Goal: Task Accomplishment & Management: Use online tool/utility

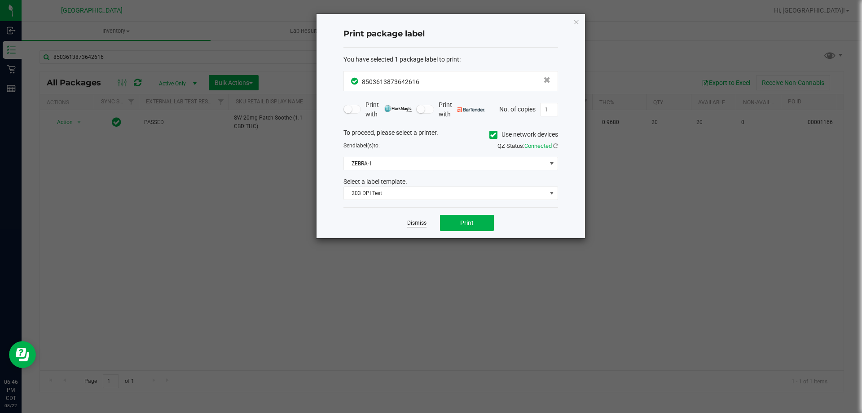
click at [411, 222] on link "Dismiss" at bounding box center [416, 223] width 19 height 8
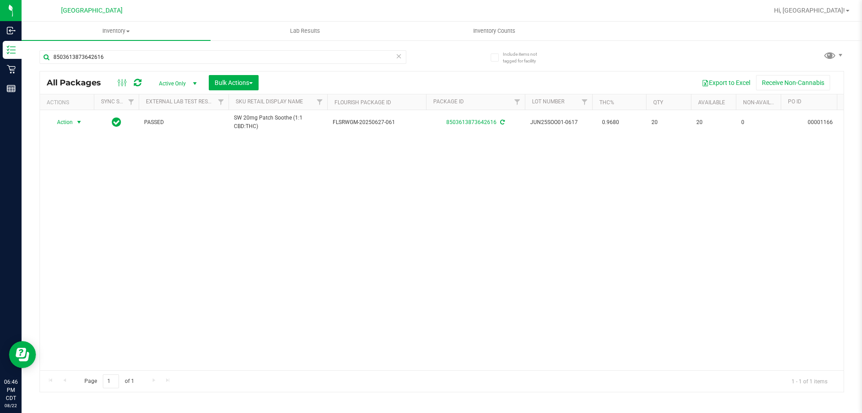
click at [292, 49] on div "8503613873642616" at bounding box center [241, 56] width 402 height 29
click at [282, 58] on input "8503613873642616" at bounding box center [223, 56] width 367 height 13
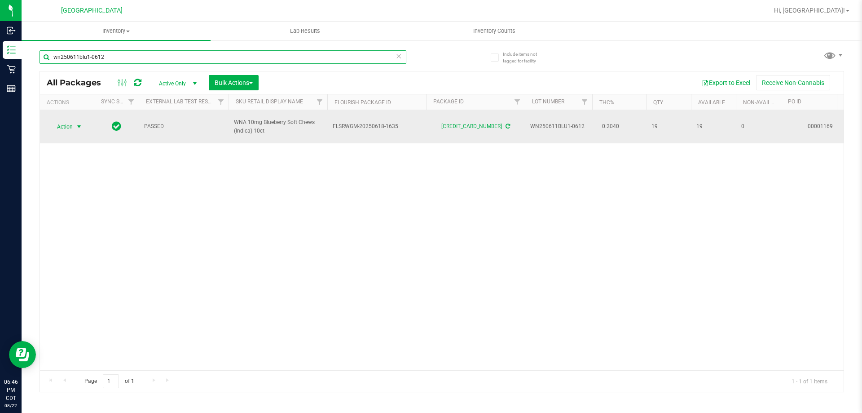
type input "wn250611blu1-0612"
click at [76, 123] on span "select" at bounding box center [78, 126] width 7 height 7
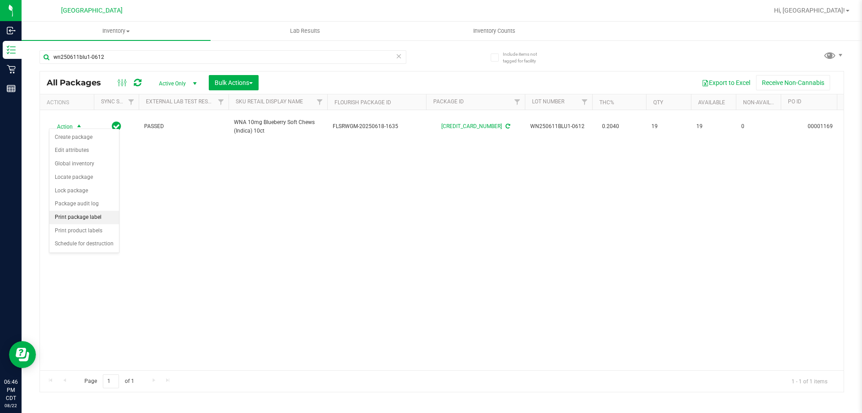
click at [83, 219] on li "Print package label" at bounding box center [84, 217] width 70 height 13
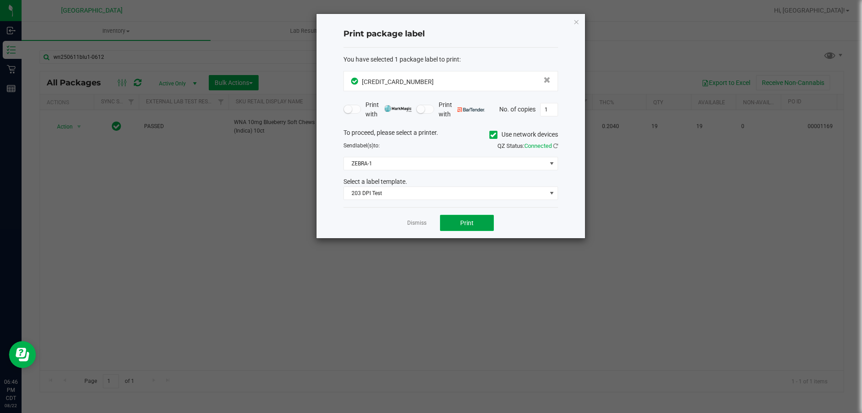
click at [486, 222] on button "Print" at bounding box center [467, 223] width 54 height 16
click at [420, 222] on link "Dismiss" at bounding box center [416, 223] width 19 height 8
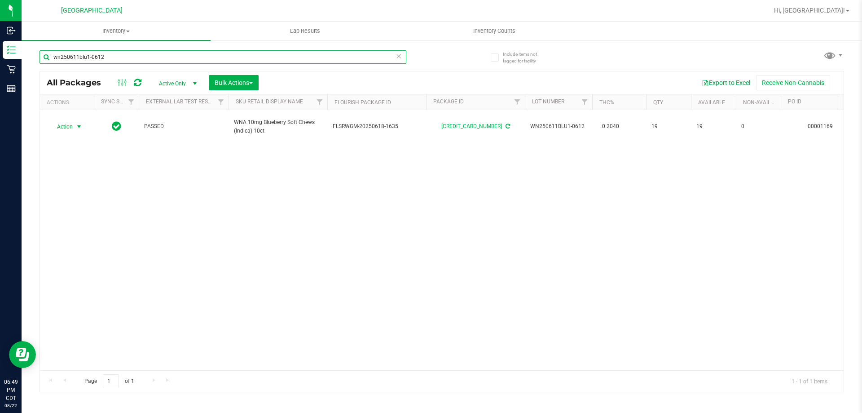
click at [163, 62] on input "wn250611blu1-0612" at bounding box center [223, 56] width 367 height 13
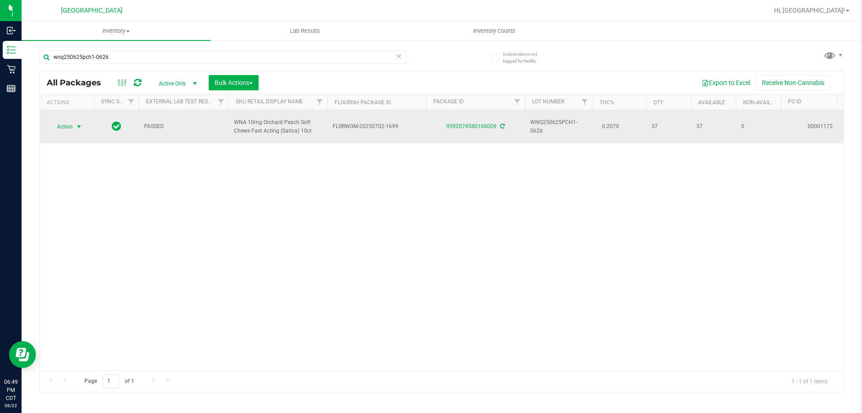
click at [69, 130] on span "Action" at bounding box center [61, 126] width 24 height 13
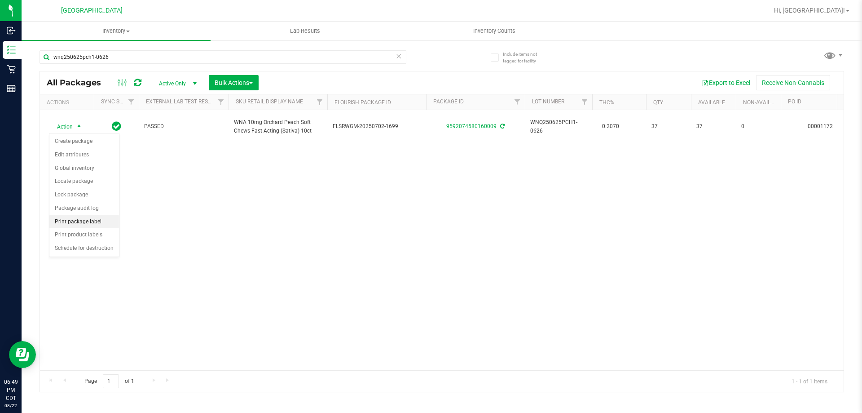
click at [77, 228] on li "Print package label" at bounding box center [84, 221] width 70 height 13
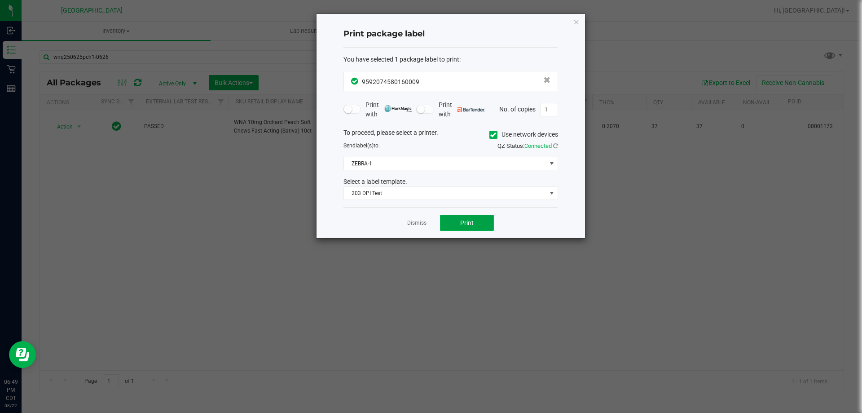
click at [453, 223] on button "Print" at bounding box center [467, 223] width 54 height 16
click at [425, 221] on link "Dismiss" at bounding box center [416, 223] width 19 height 8
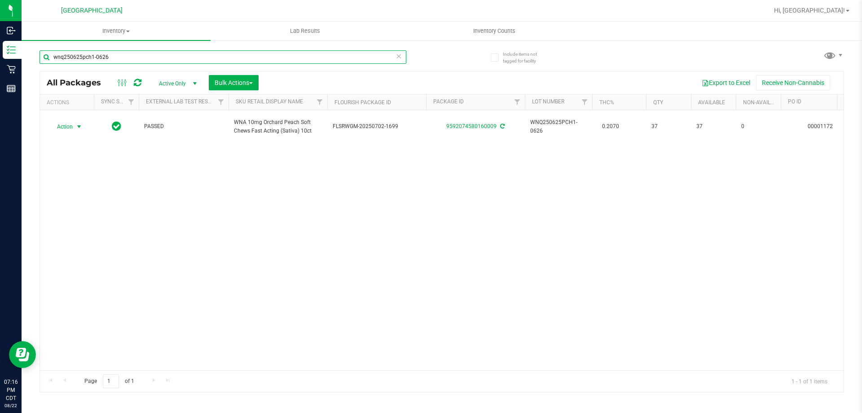
click at [133, 53] on input "wnq250625pch1-0626" at bounding box center [223, 56] width 367 height 13
type input "w"
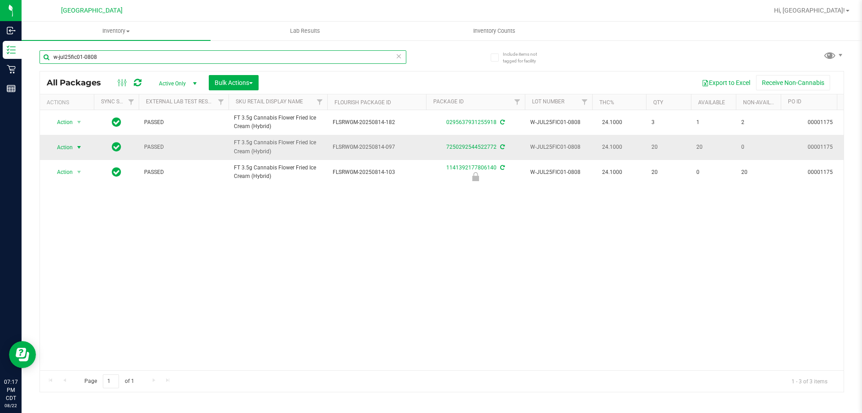
type input "w-jul25fic01-0808"
click at [75, 149] on span "select" at bounding box center [79, 147] width 11 height 13
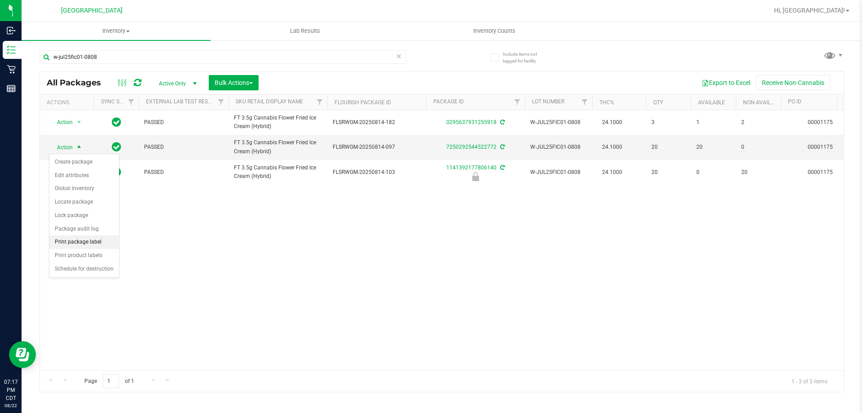
click at [83, 239] on li "Print package label" at bounding box center [84, 241] width 70 height 13
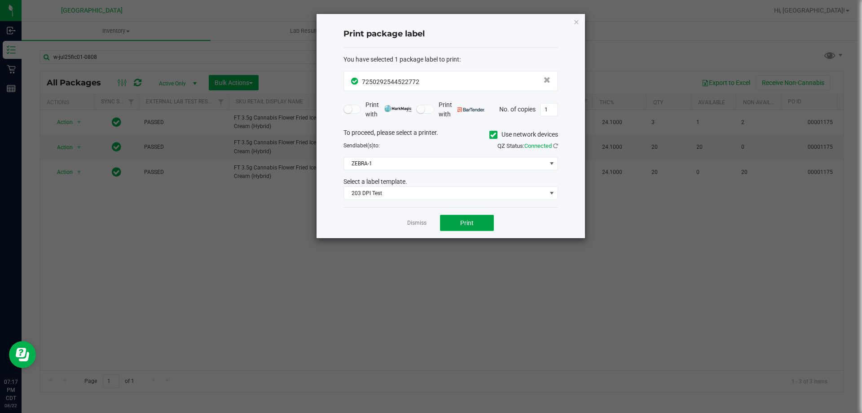
click at [474, 224] on button "Print" at bounding box center [467, 223] width 54 height 16
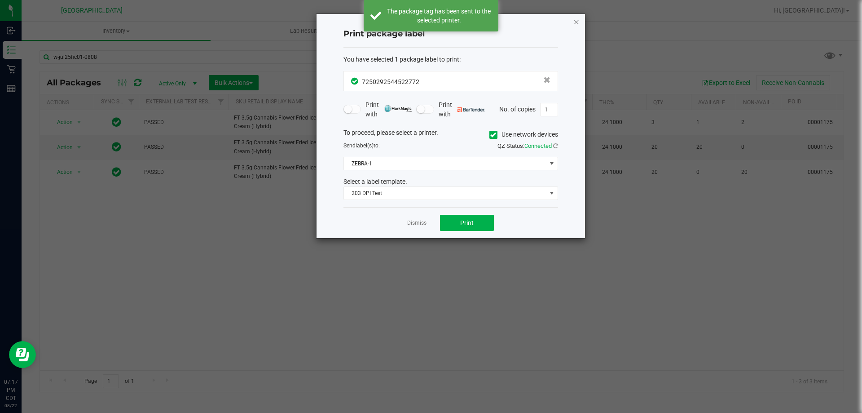
click at [575, 21] on icon "button" at bounding box center [576, 21] width 6 height 11
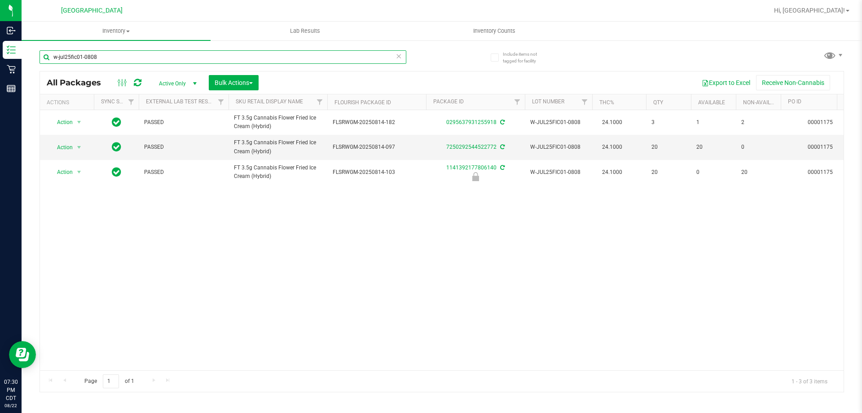
click at [97, 63] on input "w-jul25fic01-0808" at bounding box center [223, 56] width 367 height 13
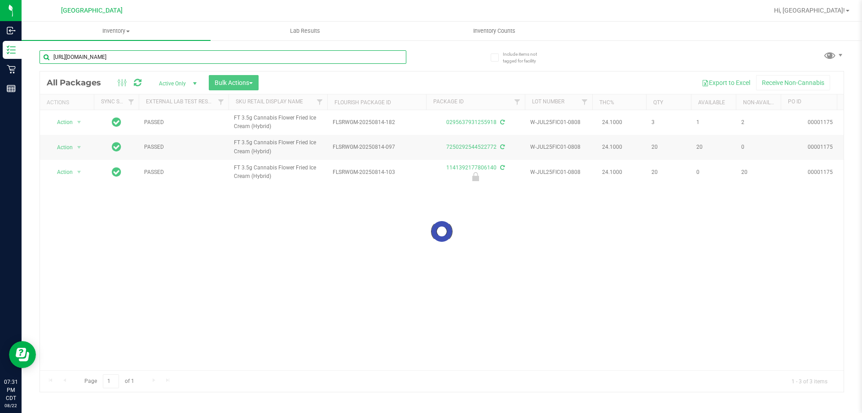
type input "[URL][DOMAIN_NAME]"
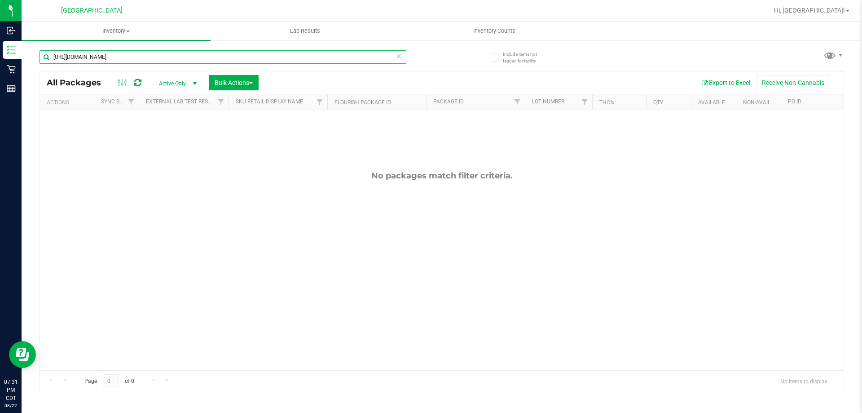
click at [103, 50] on input "[URL][DOMAIN_NAME]" at bounding box center [223, 56] width 367 height 13
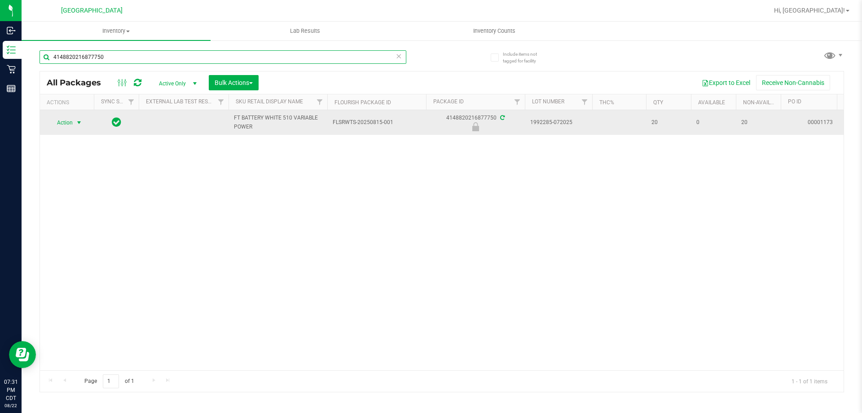
type input "4148820216877750"
click at [80, 122] on span "select" at bounding box center [78, 122] width 7 height 7
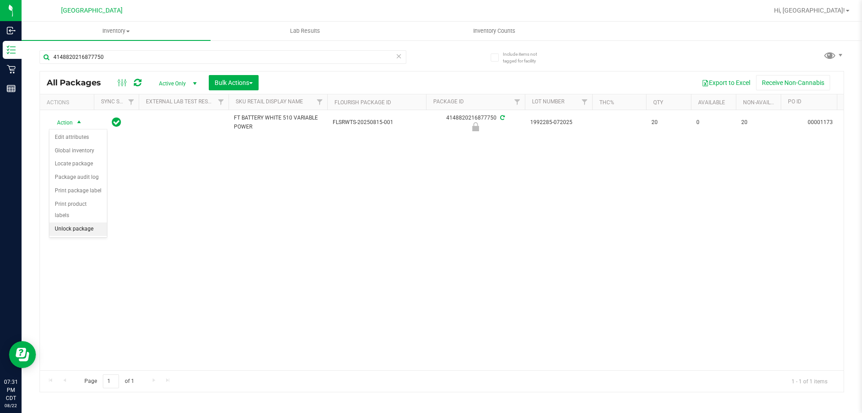
click at [61, 223] on li "Unlock package" at bounding box center [77, 228] width 57 height 13
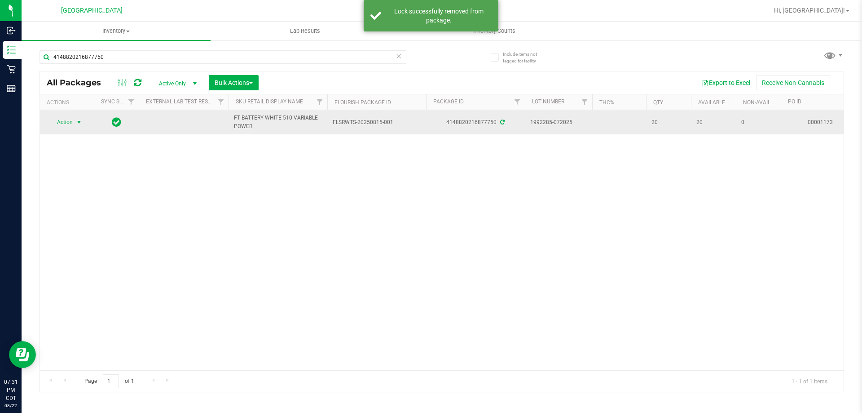
click at [76, 122] on span "select" at bounding box center [78, 122] width 7 height 7
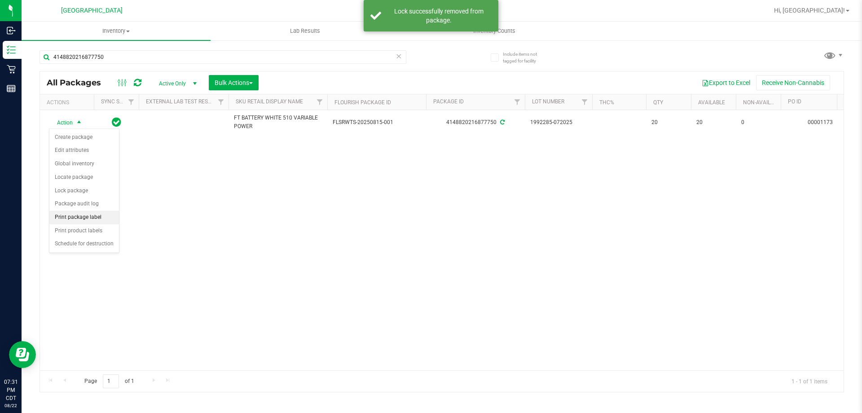
click at [79, 211] on li "Print package label" at bounding box center [84, 217] width 70 height 13
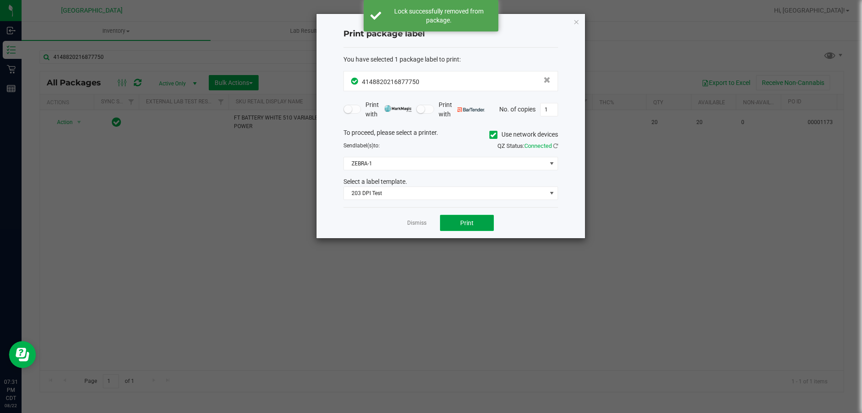
click at [457, 227] on button "Print" at bounding box center [467, 223] width 54 height 16
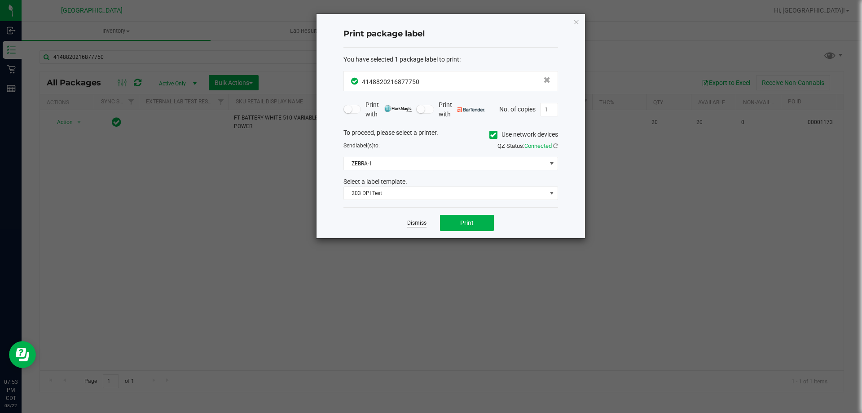
click at [409, 220] on link "Dismiss" at bounding box center [416, 223] width 19 height 8
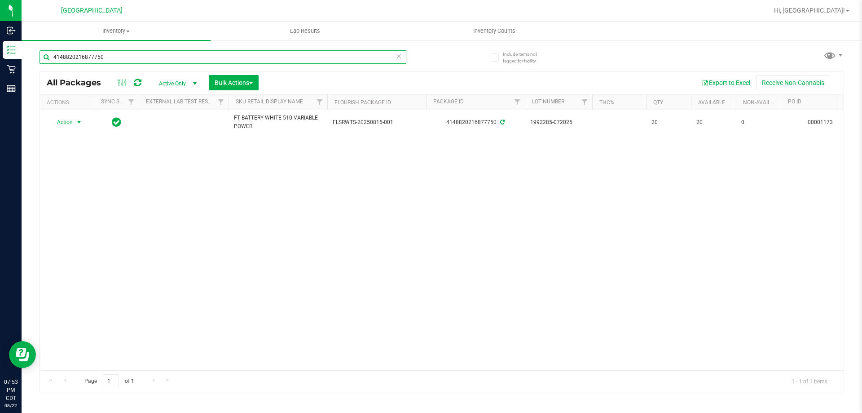
click at [262, 55] on input "4148820216877750" at bounding box center [223, 56] width 367 height 13
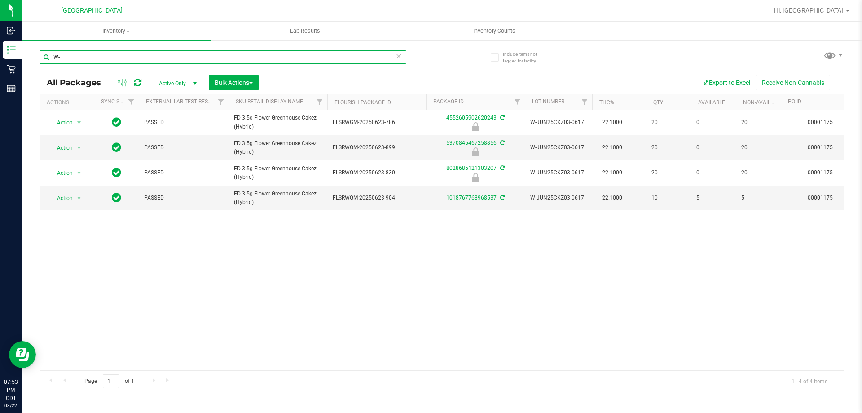
type input "W"
type input "JUL25ATM01B-0714"
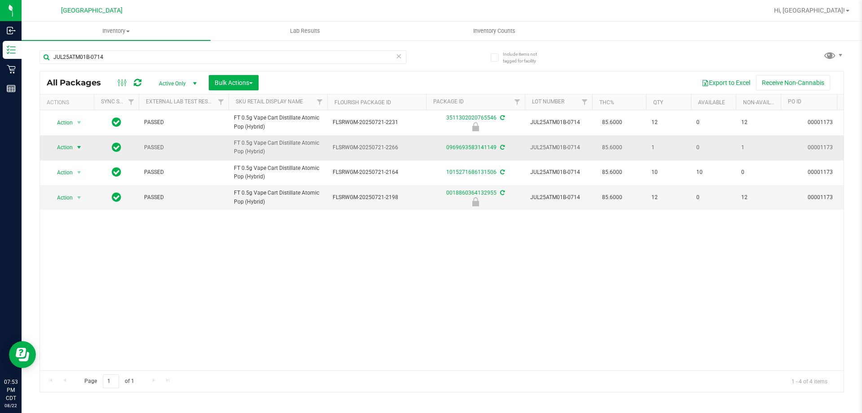
click at [80, 147] on span "select" at bounding box center [78, 147] width 7 height 7
click at [86, 242] on li "Print package label" at bounding box center [84, 242] width 70 height 13
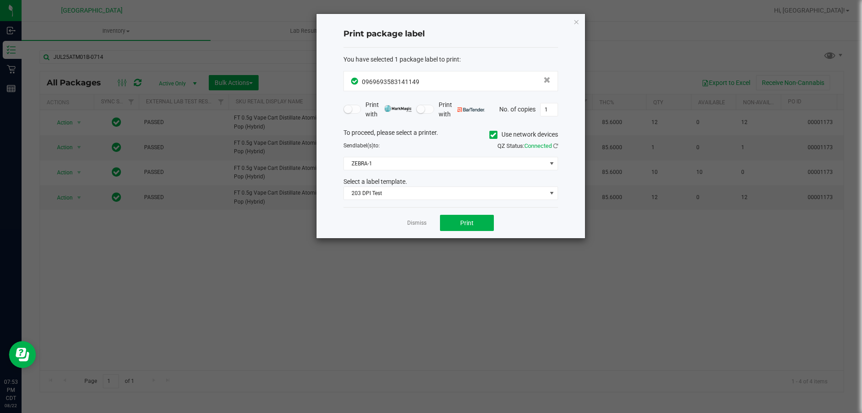
click at [476, 231] on div "Dismiss Print" at bounding box center [450, 222] width 215 height 31
click at [476, 227] on button "Print" at bounding box center [467, 223] width 54 height 16
click at [424, 224] on link "Dismiss" at bounding box center [416, 223] width 19 height 8
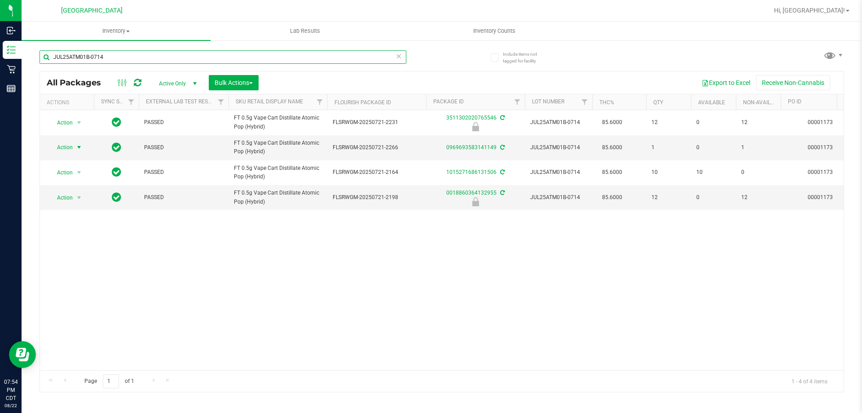
click at [298, 61] on input "JUL25ATM01B-0714" at bounding box center [223, 56] width 367 height 13
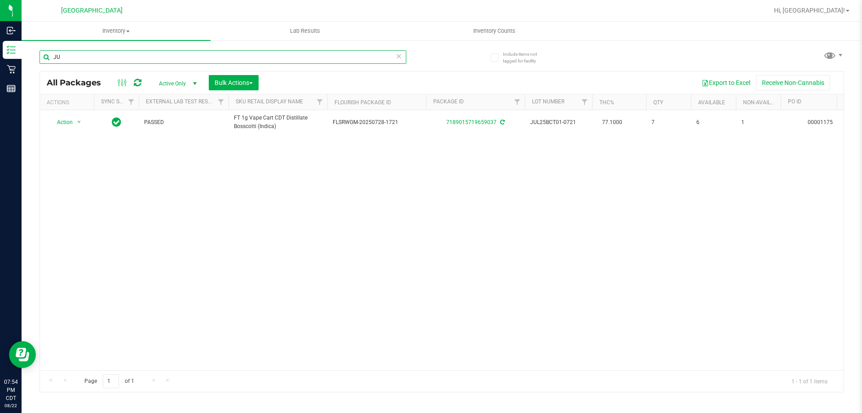
type input "J"
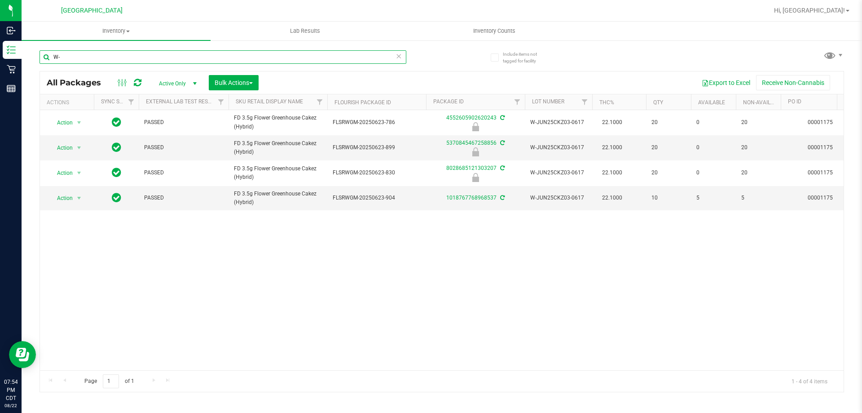
type input "W"
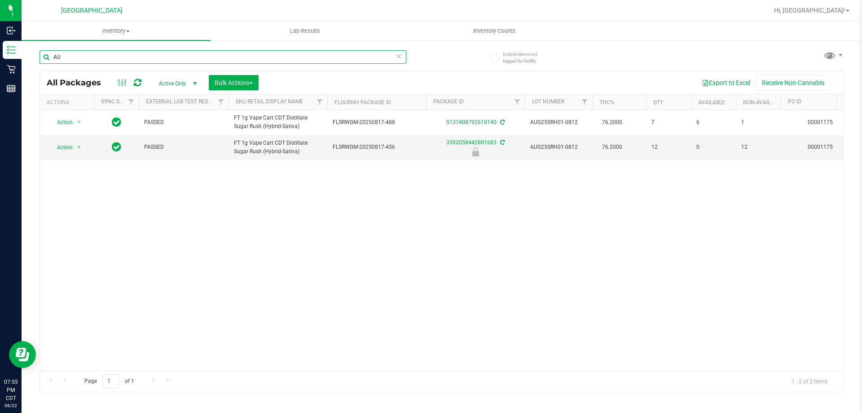
type input "A"
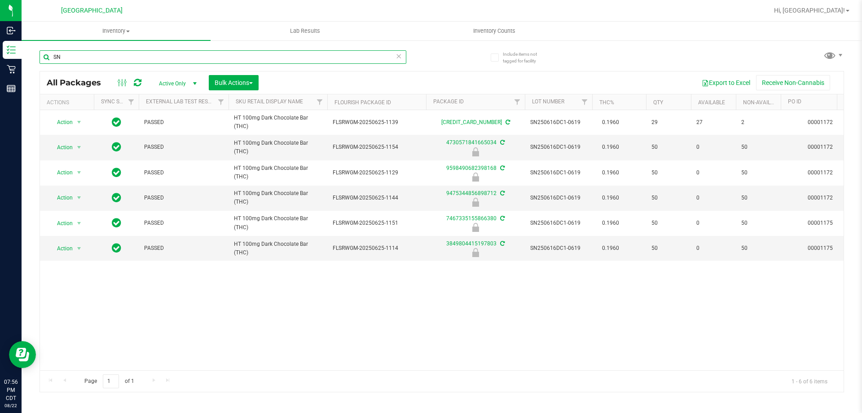
type input "S"
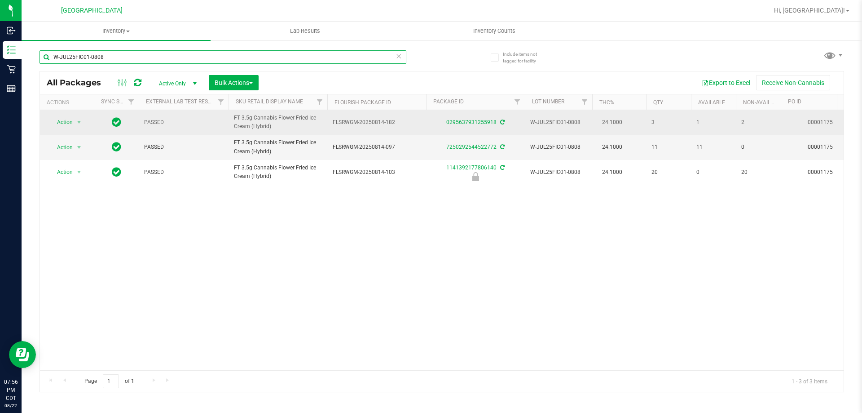
type input "W-JUL25FIC01-0808"
click at [83, 123] on span "select" at bounding box center [79, 122] width 11 height 13
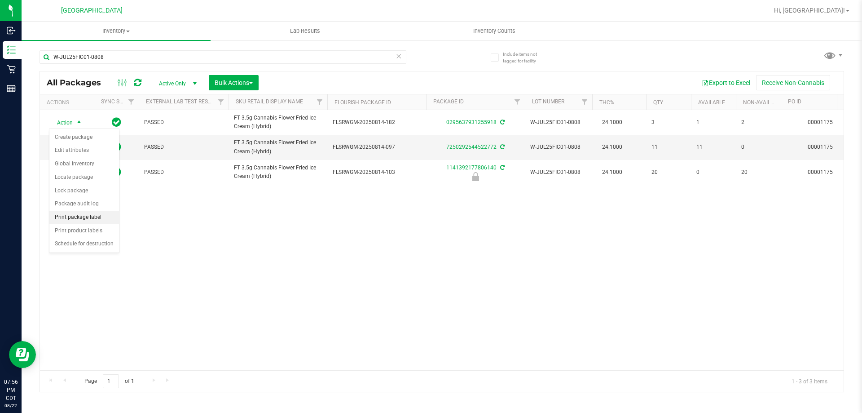
click at [89, 216] on li "Print package label" at bounding box center [84, 217] width 70 height 13
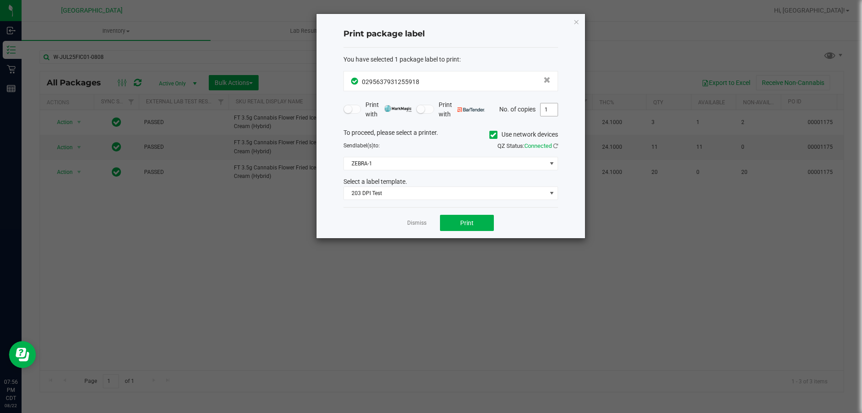
click at [549, 114] on input "1" at bounding box center [549, 109] width 17 height 13
type input "2"
click at [481, 218] on button "Print" at bounding box center [467, 223] width 54 height 16
click at [425, 222] on link "Dismiss" at bounding box center [416, 223] width 19 height 8
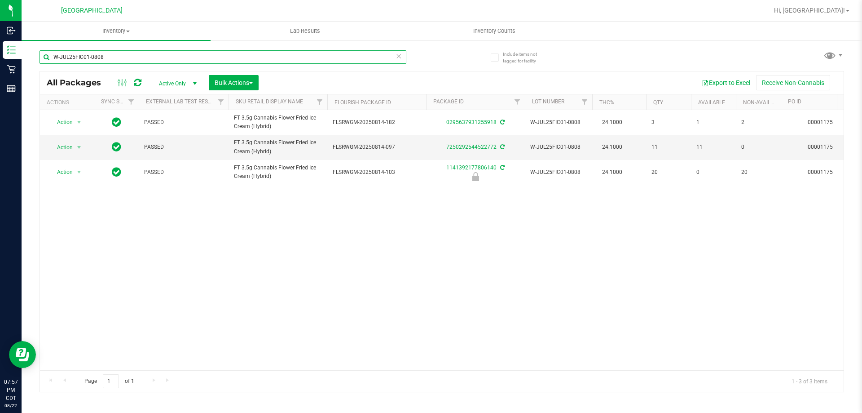
click at [324, 60] on input "W-JUL25FIC01-0808" at bounding box center [223, 56] width 367 height 13
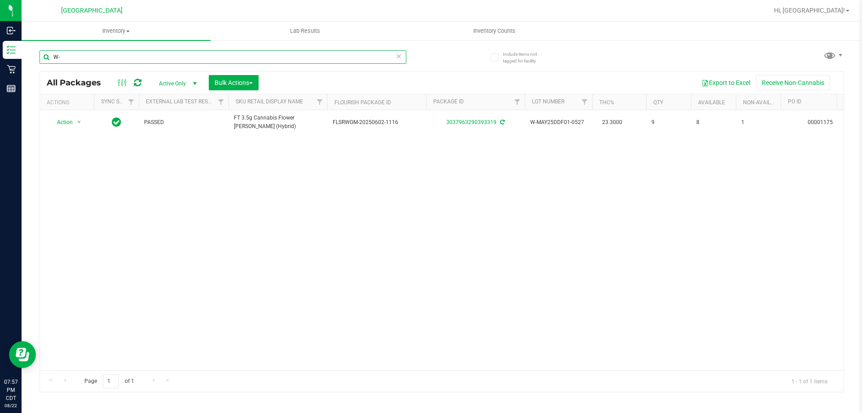
type input "W"
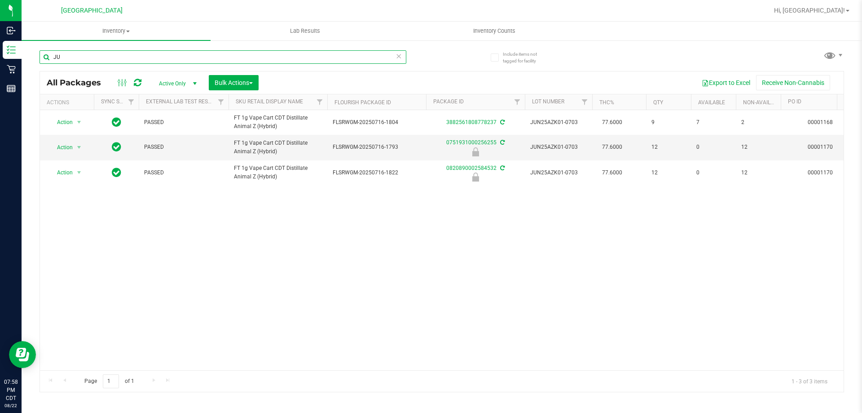
type input "J"
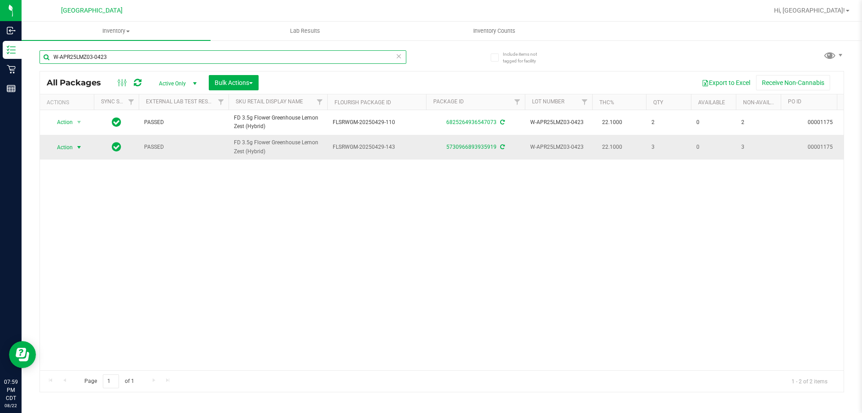
type input "W-APR25LMZ03-0423"
click at [66, 148] on span "Action" at bounding box center [61, 147] width 24 height 13
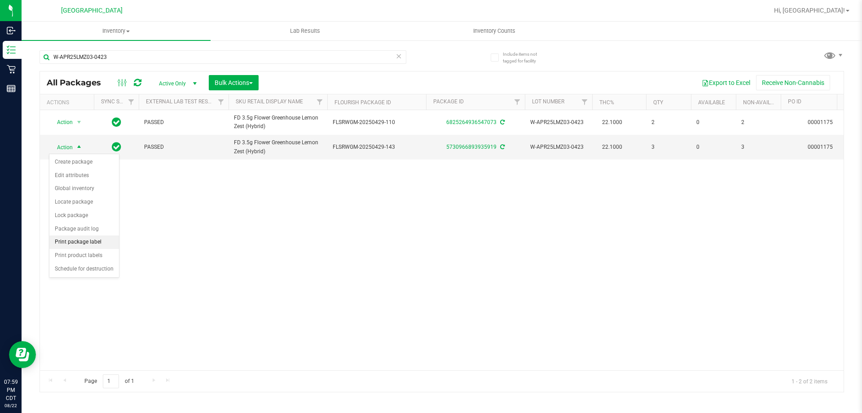
click at [89, 239] on li "Print package label" at bounding box center [84, 241] width 70 height 13
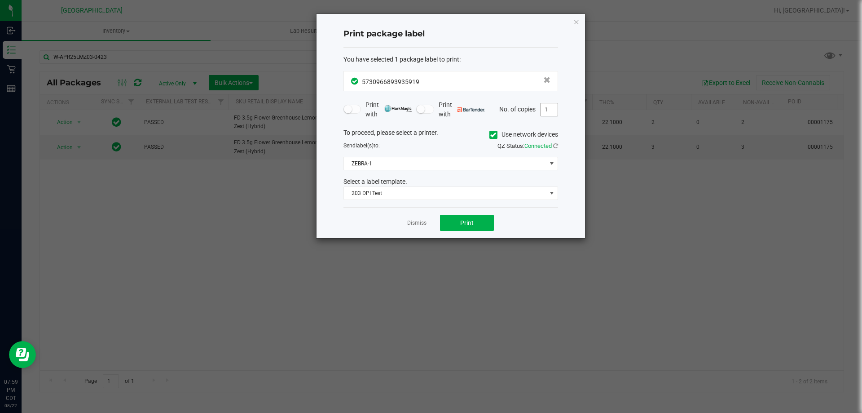
click at [545, 109] on input "1" at bounding box center [549, 109] width 17 height 13
type input "3"
click at [471, 227] on button "Print" at bounding box center [467, 223] width 54 height 16
click at [422, 220] on link "Dismiss" at bounding box center [416, 223] width 19 height 8
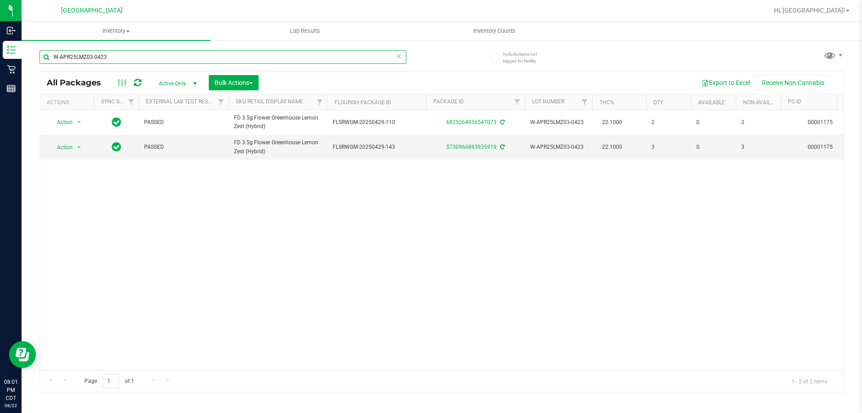
click at [142, 50] on input "W-APR25LMZ03-0423" at bounding box center [223, 56] width 367 height 13
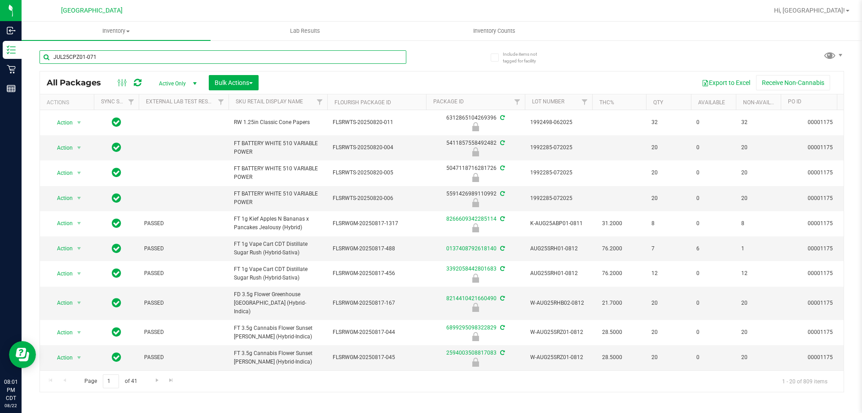
type input "JUL25CPZ01-0715"
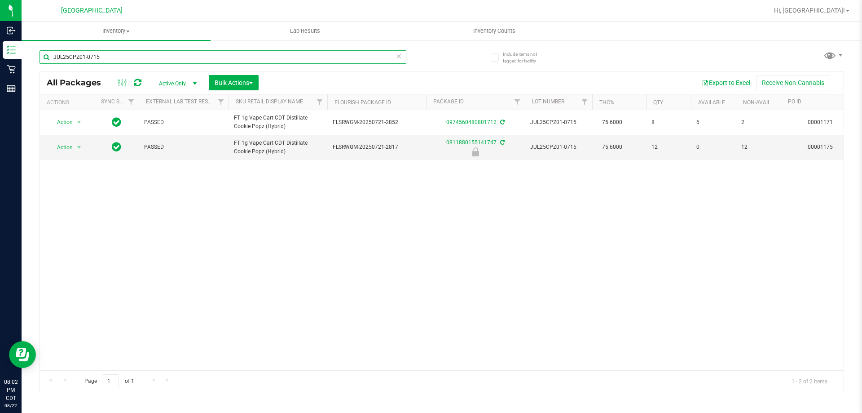
click at [142, 50] on input "JUL25CPZ01-0715" at bounding box center [223, 56] width 367 height 13
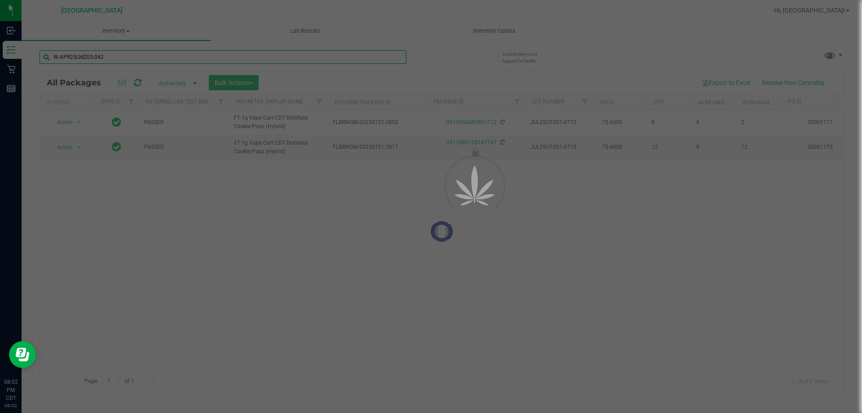
type input "W-APR25LMZ03-0423"
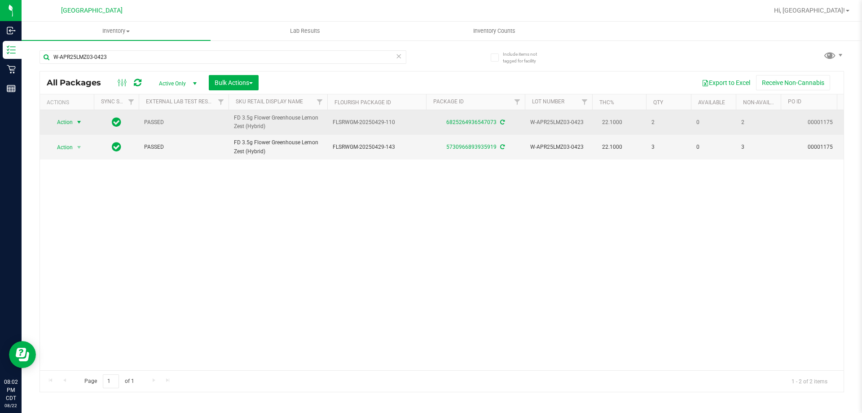
click at [81, 122] on span "select" at bounding box center [78, 122] width 7 height 7
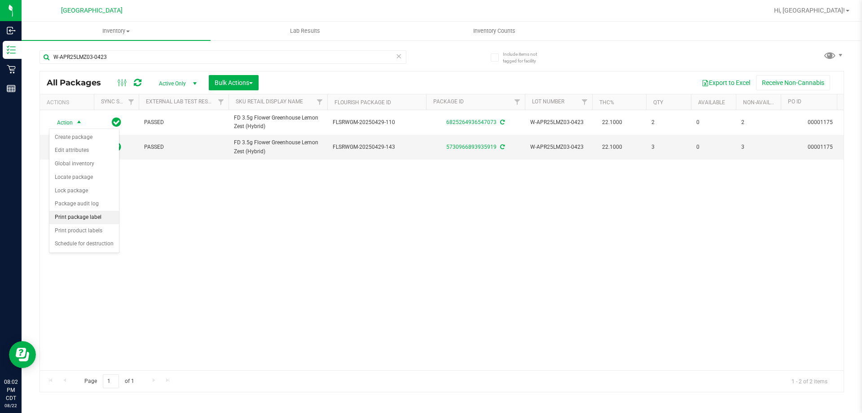
click at [93, 222] on li "Print package label" at bounding box center [84, 217] width 70 height 13
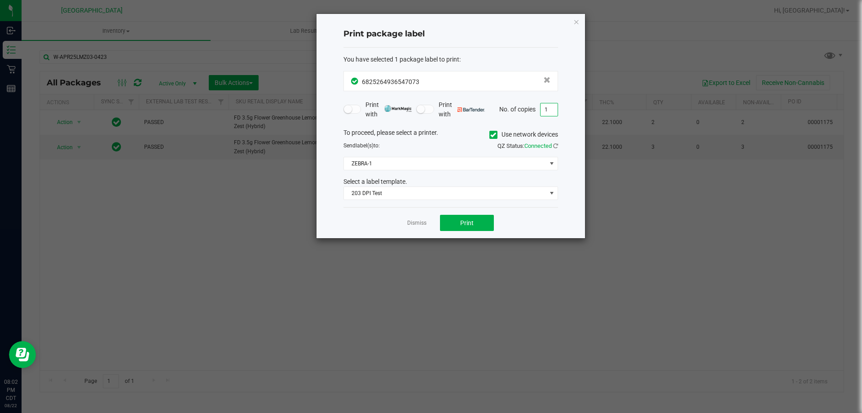
click at [544, 108] on input "1" at bounding box center [549, 109] width 17 height 13
type input "2"
click at [486, 223] on button "Print" at bounding box center [467, 223] width 54 height 16
click at [411, 222] on link "Dismiss" at bounding box center [416, 223] width 19 height 8
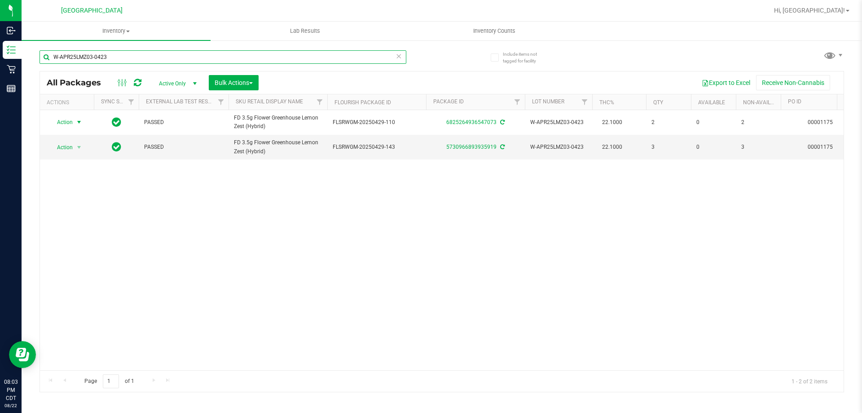
click at [240, 63] on input "W-APR25LMZ03-0423" at bounding box center [223, 56] width 367 height 13
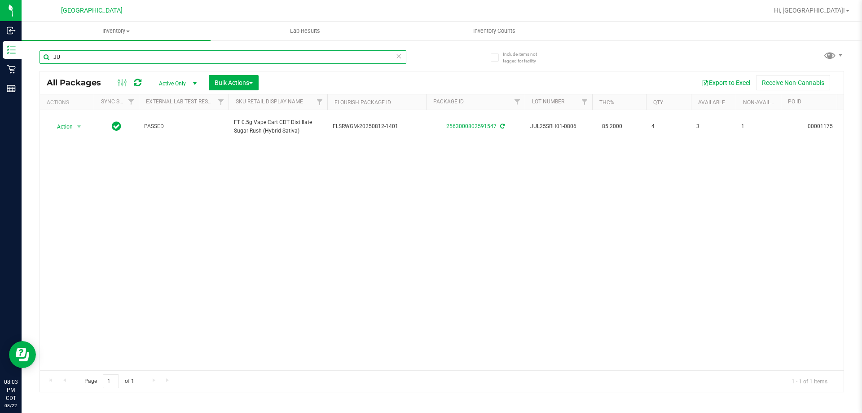
type input "J"
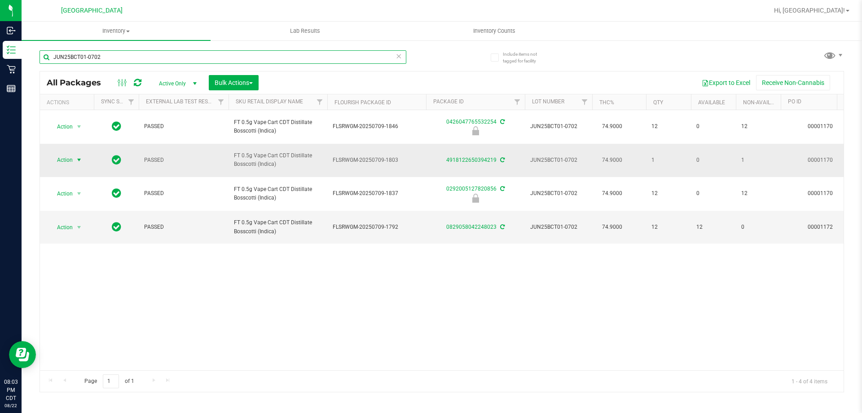
type input "JUN25BCT01-0702"
click at [79, 159] on span "select" at bounding box center [78, 159] width 7 height 7
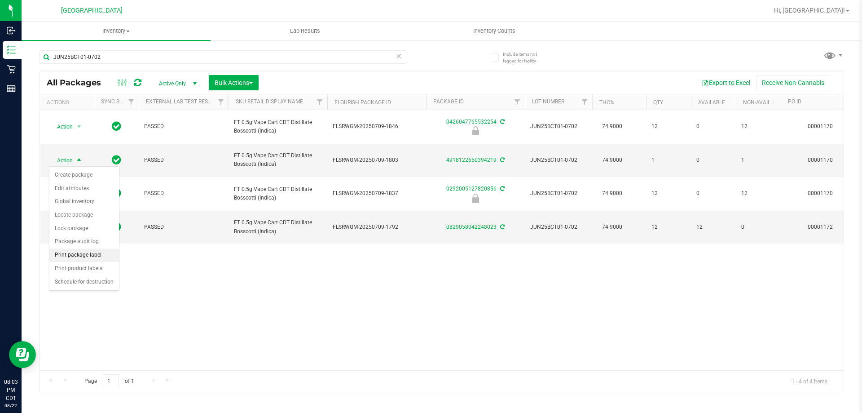
click at [88, 259] on li "Print package label" at bounding box center [84, 254] width 70 height 13
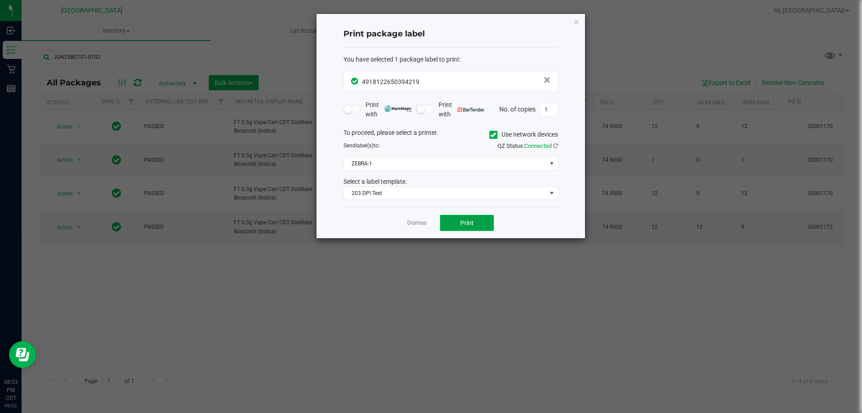
click at [471, 225] on span "Print" at bounding box center [466, 222] width 13 height 7
click at [423, 225] on link "Dismiss" at bounding box center [416, 223] width 19 height 8
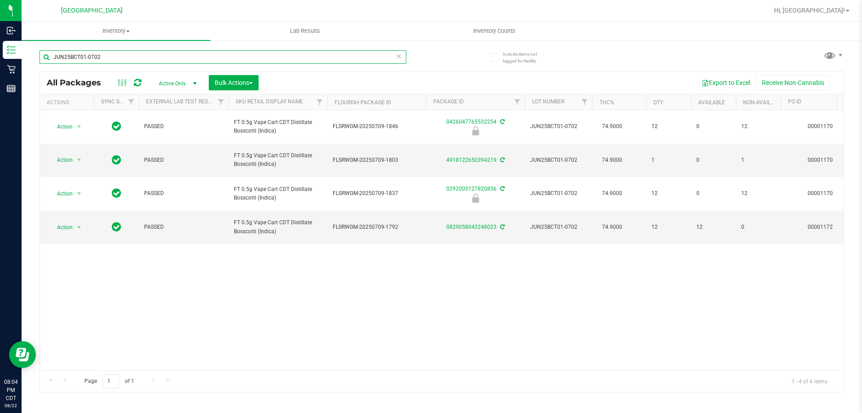
click at [299, 56] on input "JUN25BCT01-0702" at bounding box center [223, 56] width 367 height 13
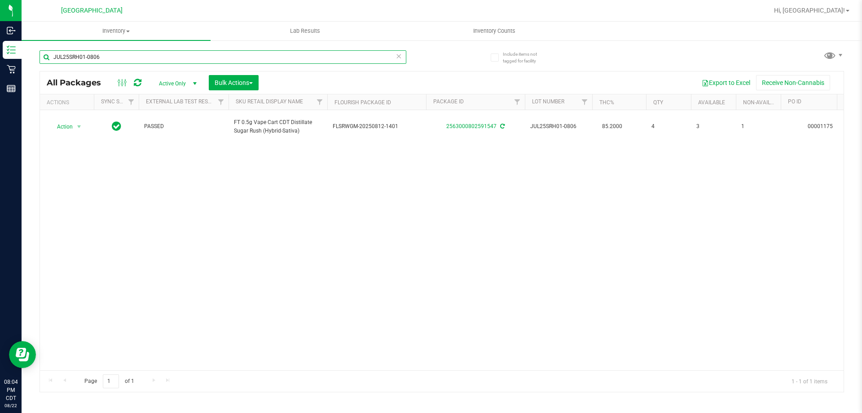
type input "JUL25SRH01-0806"
